Goal: Task Accomplishment & Management: Complete application form

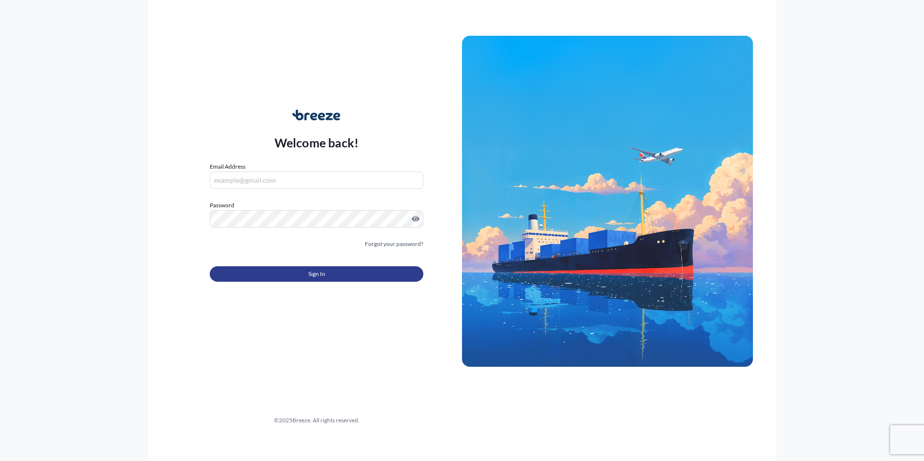
type input "[PERSON_NAME][EMAIL_ADDRESS][DOMAIN_NAME]"
click at [343, 273] on button "Sign In" at bounding box center [317, 273] width 214 height 15
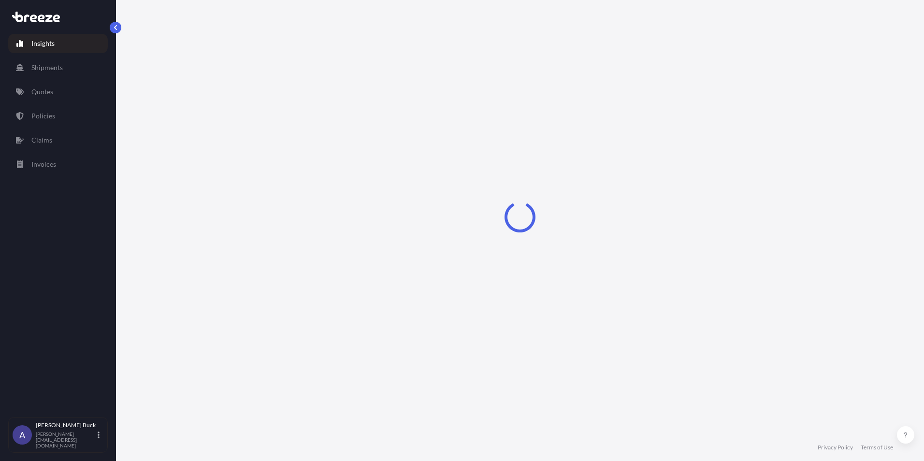
select select "2025"
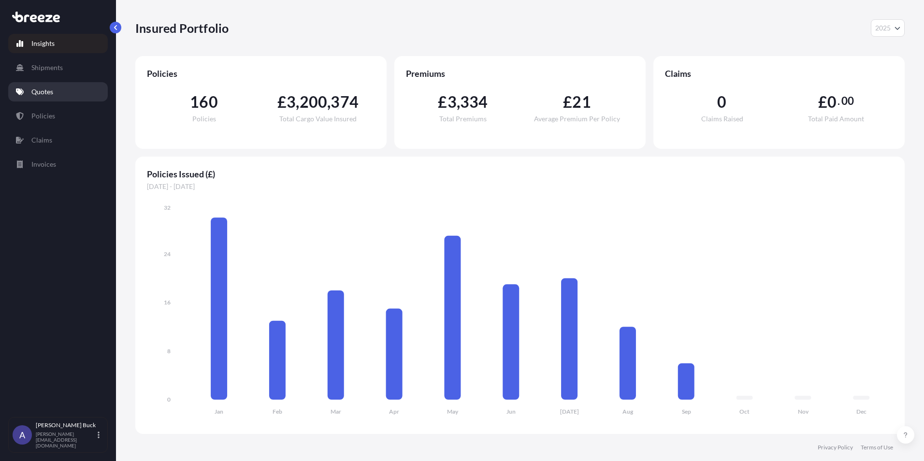
click at [44, 86] on link "Quotes" at bounding box center [58, 91] width 100 height 19
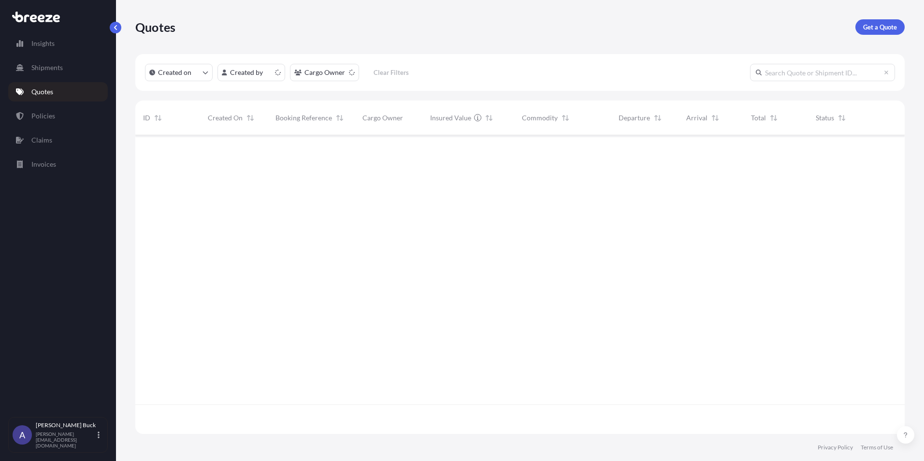
scroll to position [297, 762]
click at [888, 24] on p "Get a Quote" at bounding box center [880, 27] width 34 height 10
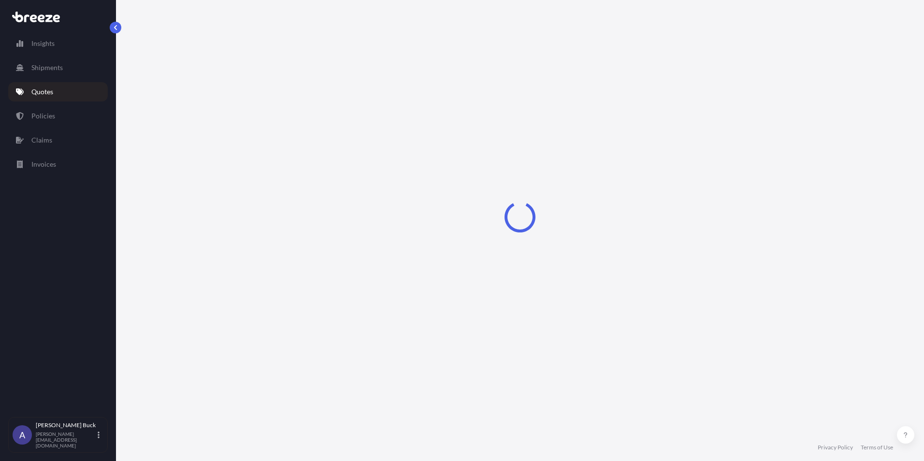
select select "Sea"
select select "1"
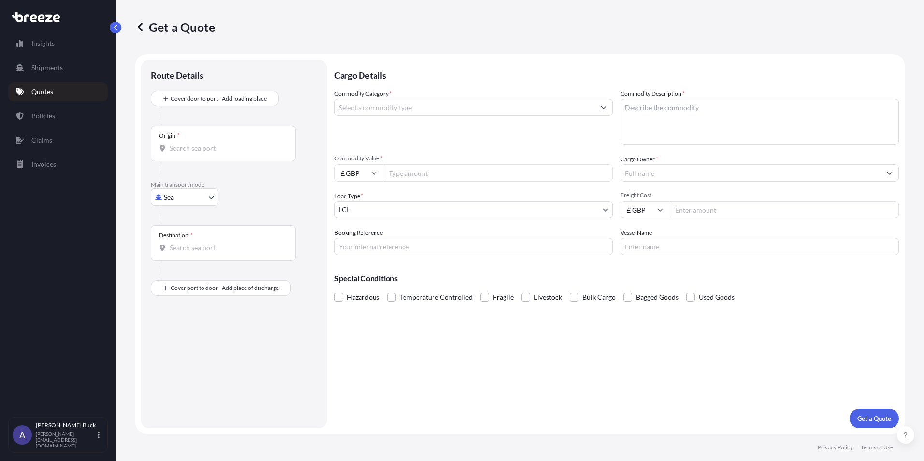
click at [226, 153] on input "Origin *" at bounding box center [227, 149] width 114 height 10
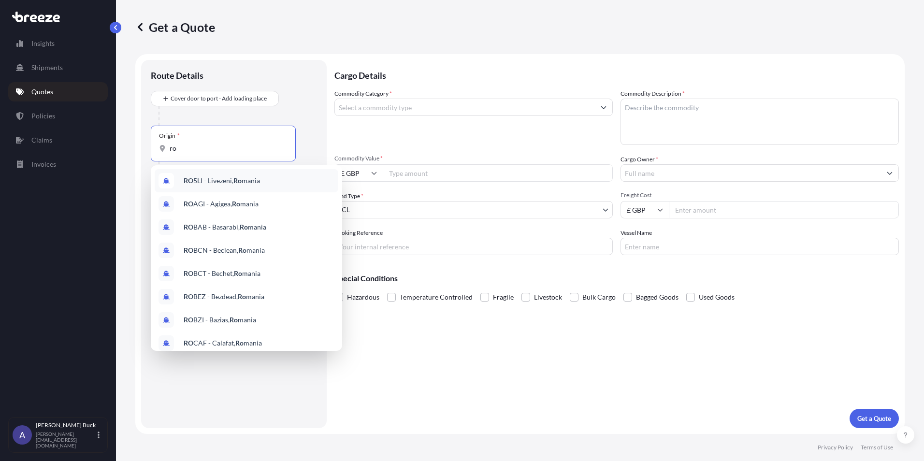
type input "ro"
click at [373, 153] on div "Commodity Category * Commodity Description * Commodity Value * £ GBP Cargo Owne…" at bounding box center [617, 172] width 565 height 166
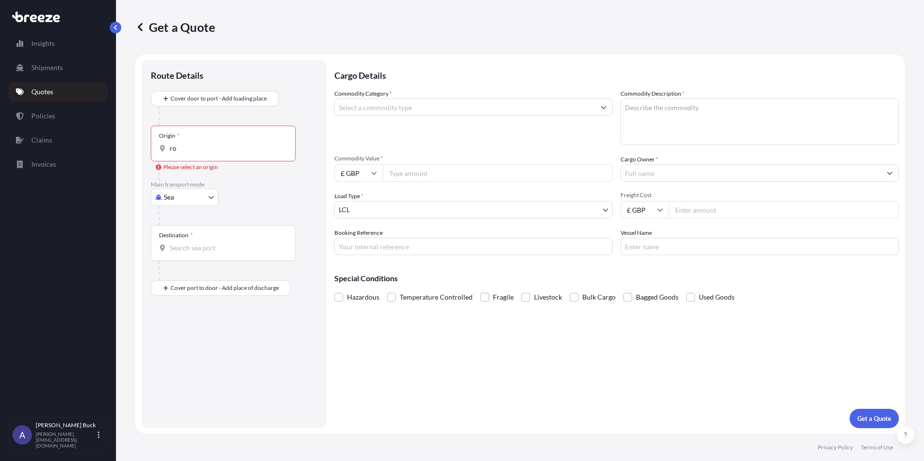
drag, startPoint x: 320, startPoint y: 159, endPoint x: 298, endPoint y: 172, distance: 25.4
click at [322, 160] on div "Route Details Cover door to port - Add loading place Place of loading Road Road…" at bounding box center [234, 244] width 186 height 368
click at [200, 198] on body "0 options available. 10 options available. Insights Shipments Quotes Policies C…" at bounding box center [462, 230] width 924 height 461
click at [193, 256] on div "Road" at bounding box center [185, 257] width 60 height 17
select select "Road"
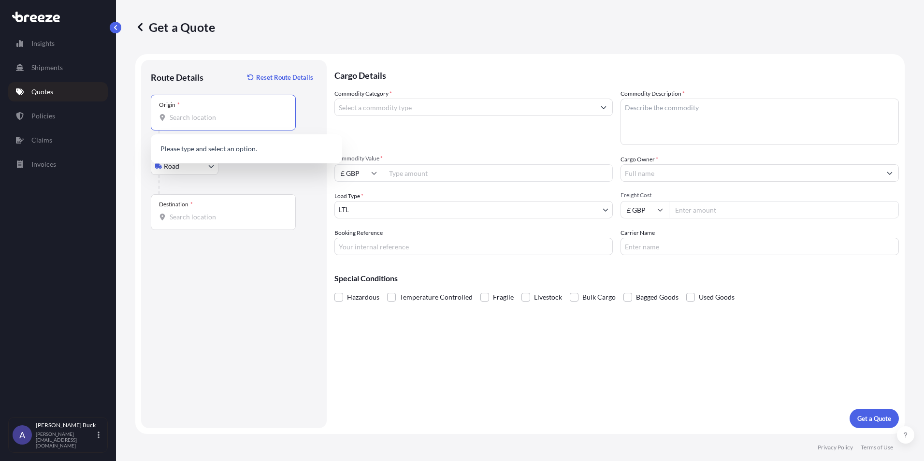
click at [205, 117] on input "Origin *" at bounding box center [227, 118] width 114 height 10
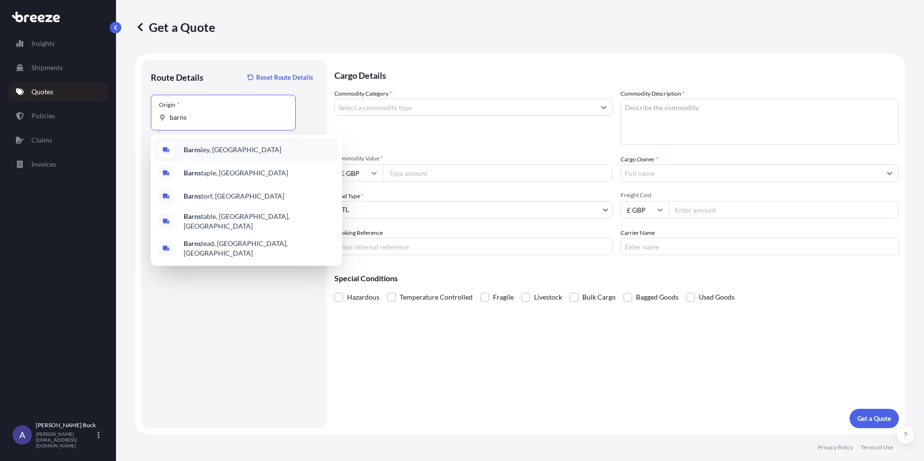
click at [222, 150] on div "Barns ley, [GEOGRAPHIC_DATA]" at bounding box center [247, 149] width 184 height 23
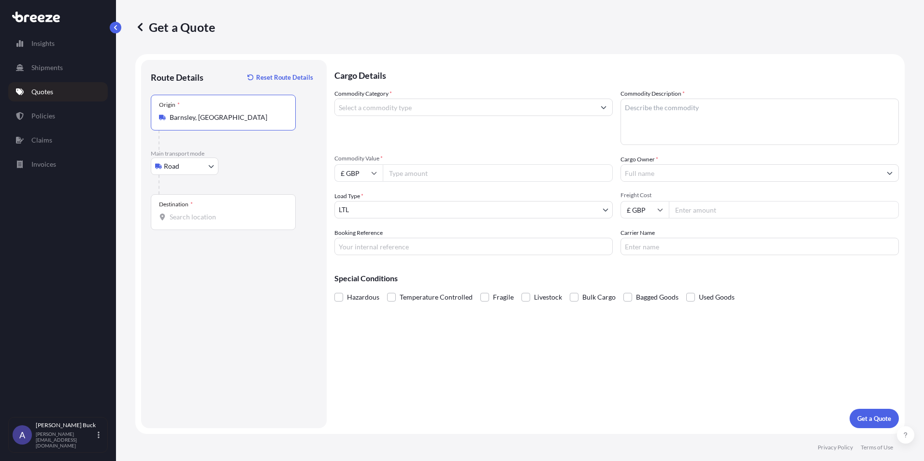
type input "Barnsley, [GEOGRAPHIC_DATA]"
click at [219, 216] on input "Destination *" at bounding box center [227, 217] width 114 height 10
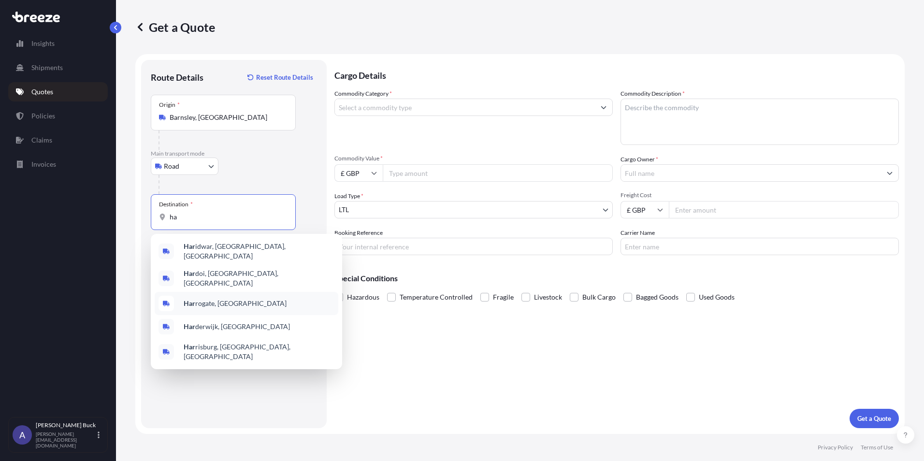
type input "h"
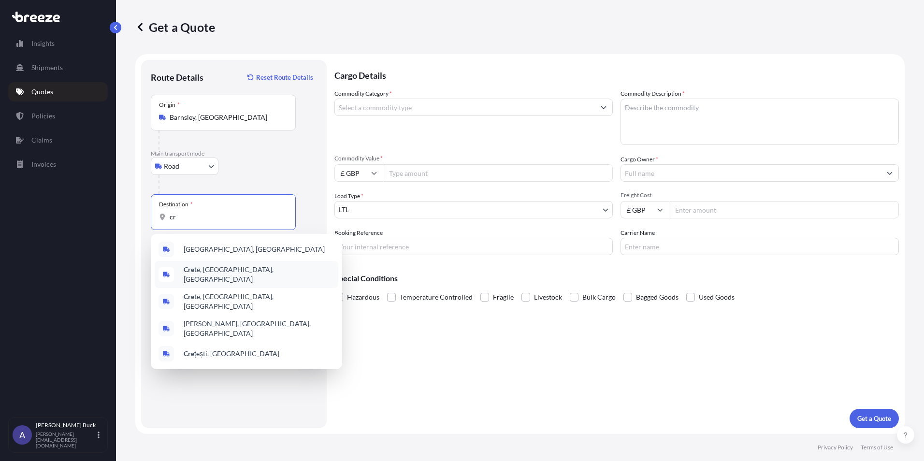
type input "c"
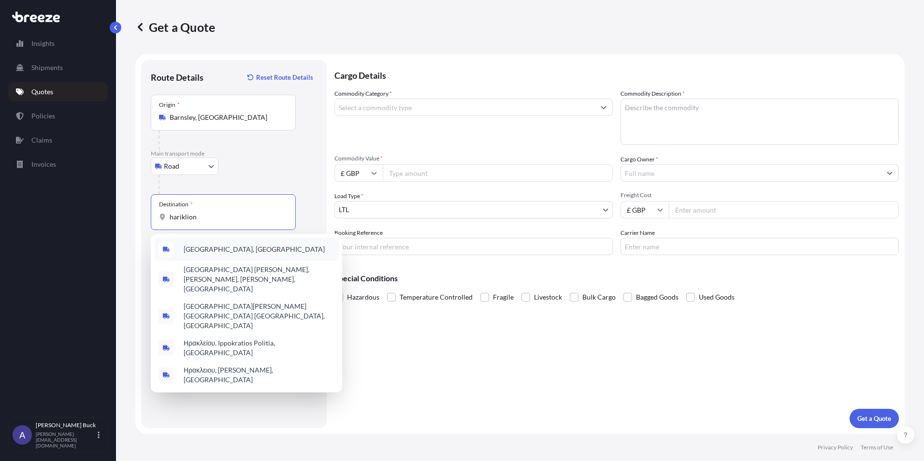
click at [234, 251] on span "[GEOGRAPHIC_DATA], [GEOGRAPHIC_DATA]" at bounding box center [254, 250] width 141 height 10
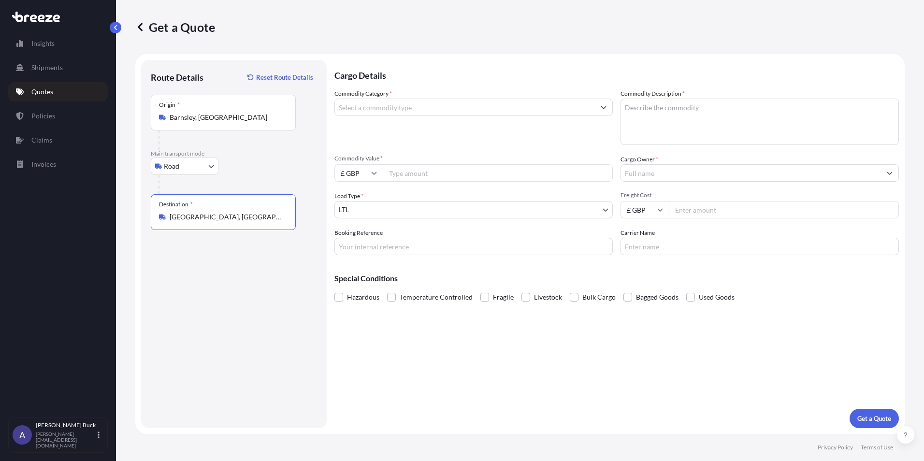
type input "[GEOGRAPHIC_DATA], [GEOGRAPHIC_DATA]"
click at [438, 114] on input "Commodity Category *" at bounding box center [465, 107] width 260 height 17
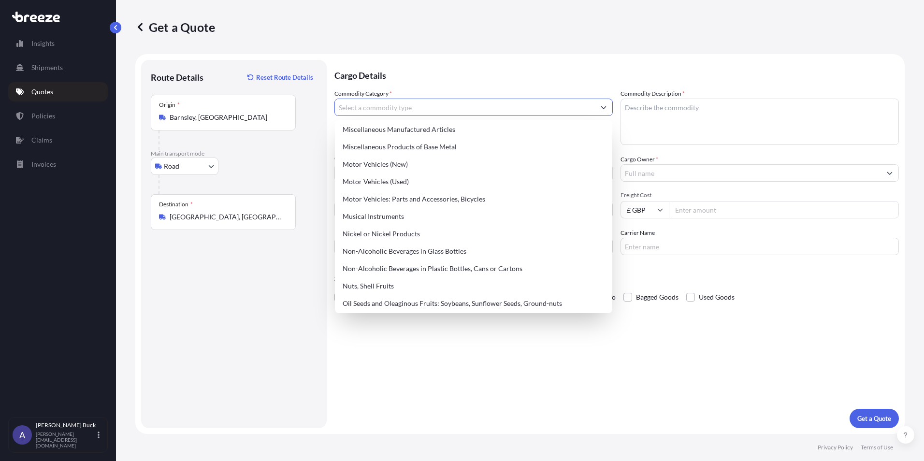
scroll to position [1305, 0]
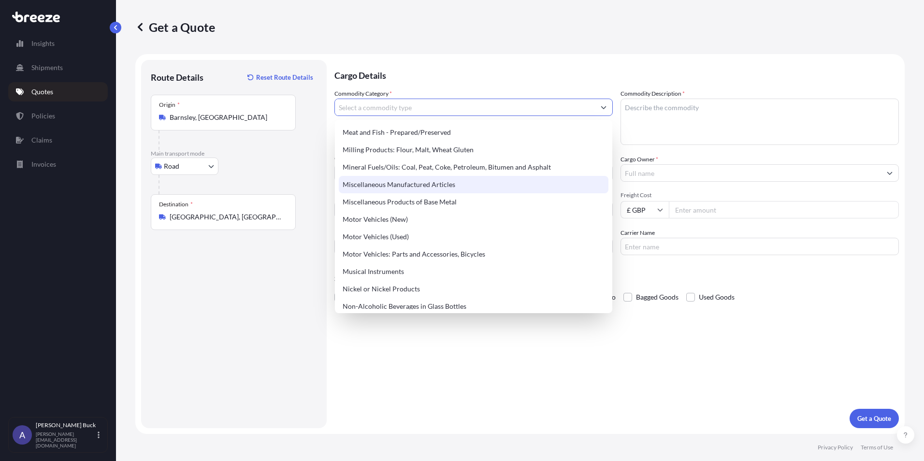
click at [413, 186] on div "Miscellaneous Manufactured Articles" at bounding box center [474, 184] width 270 height 17
type input "Miscellaneous Manufactured Articles"
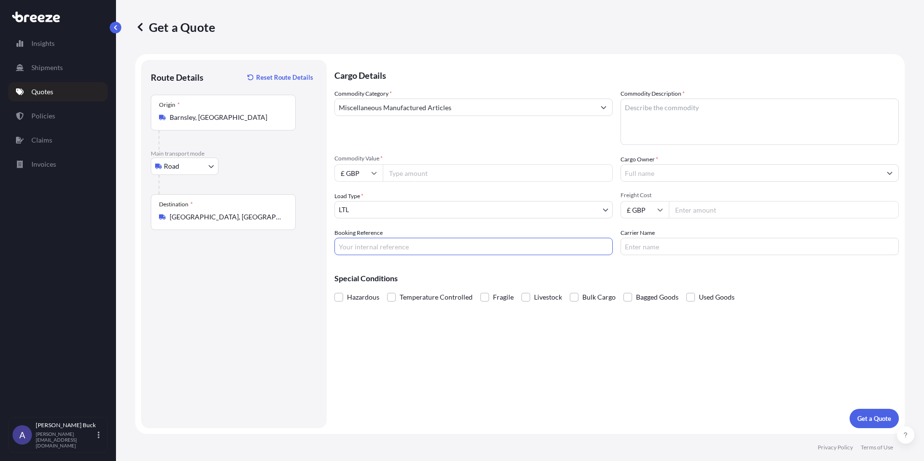
click at [426, 248] on input "Booking Reference" at bounding box center [474, 246] width 278 height 17
click at [427, 173] on input "Commodity Value *" at bounding box center [498, 172] width 230 height 17
type input "30000"
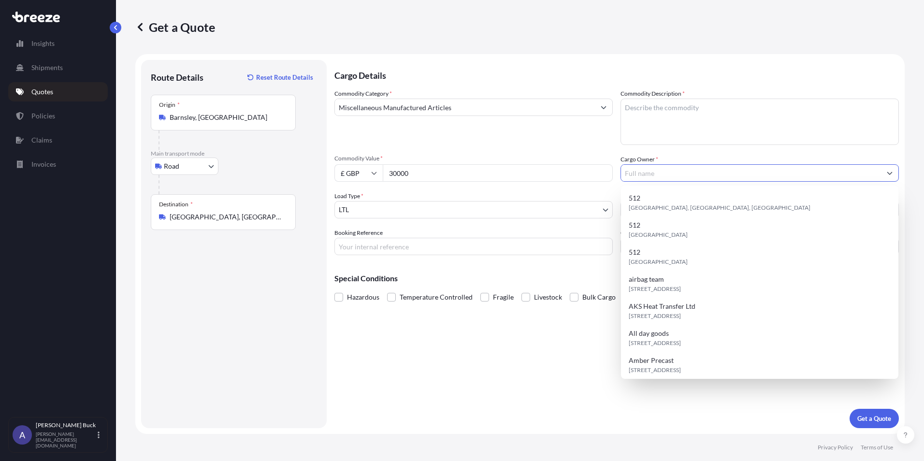
click at [721, 177] on input "Cargo Owner *" at bounding box center [751, 172] width 260 height 17
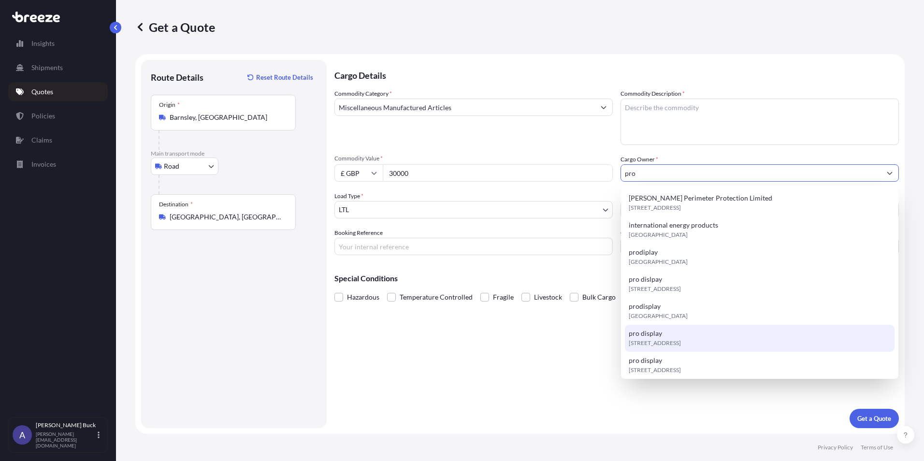
click at [665, 339] on span "[STREET_ADDRESS]" at bounding box center [655, 343] width 52 height 10
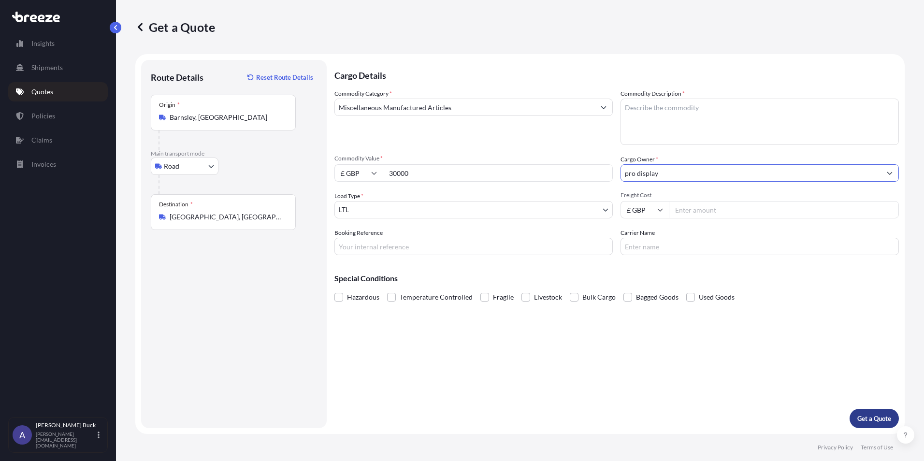
type input "pro display"
click at [870, 421] on p "Get a Quote" at bounding box center [875, 419] width 34 height 10
click at [663, 123] on textarea "Commodity Description *" at bounding box center [760, 122] width 278 height 46
type textarea "PARTS"
click at [870, 419] on p "Get a Quote" at bounding box center [875, 419] width 34 height 10
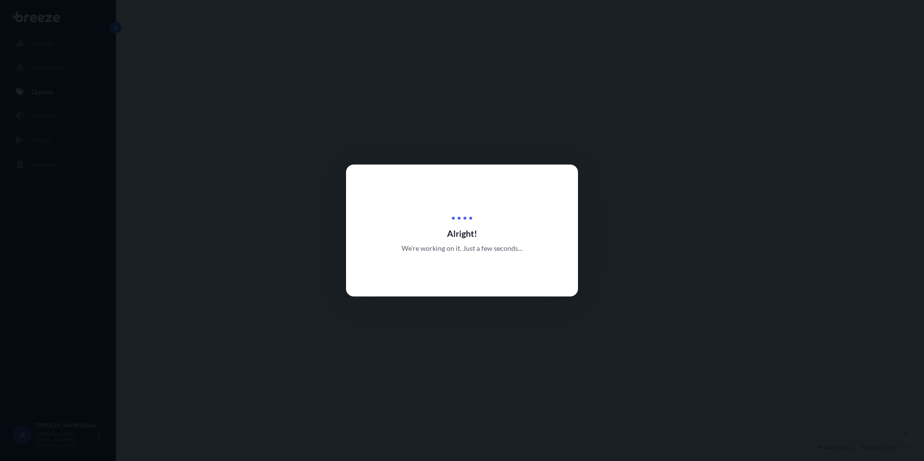
select select "Road"
select select "1"
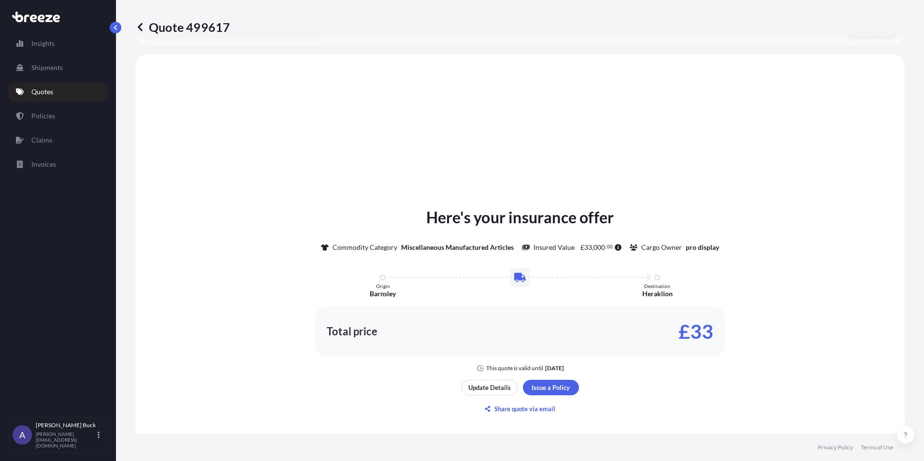
scroll to position [291, 0]
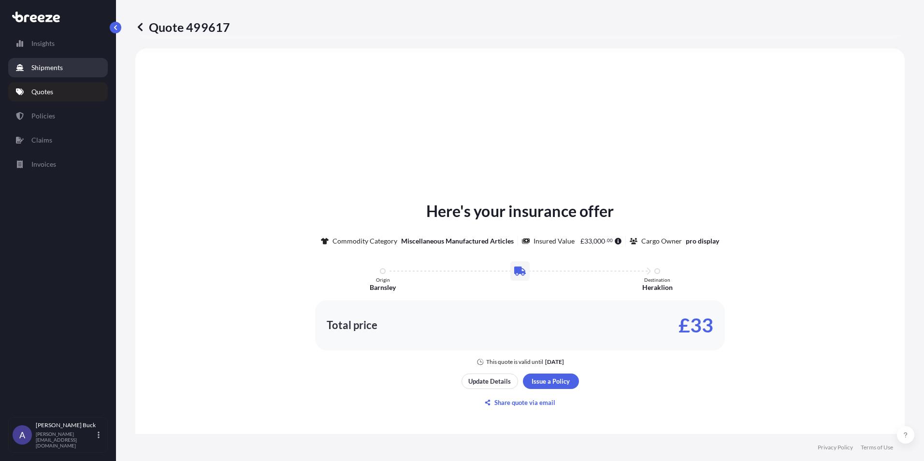
click at [51, 62] on link "Shipments" at bounding box center [58, 67] width 100 height 19
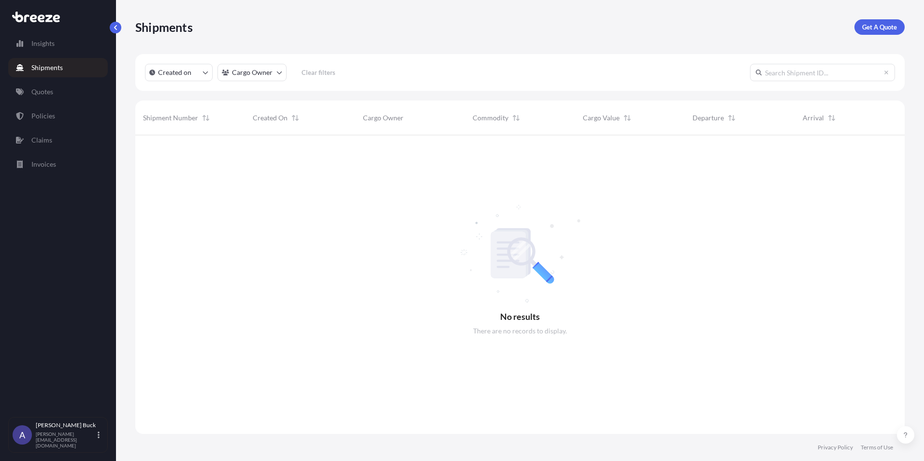
scroll to position [326, 762]
